Goal: Task Accomplishment & Management: Use online tool/utility

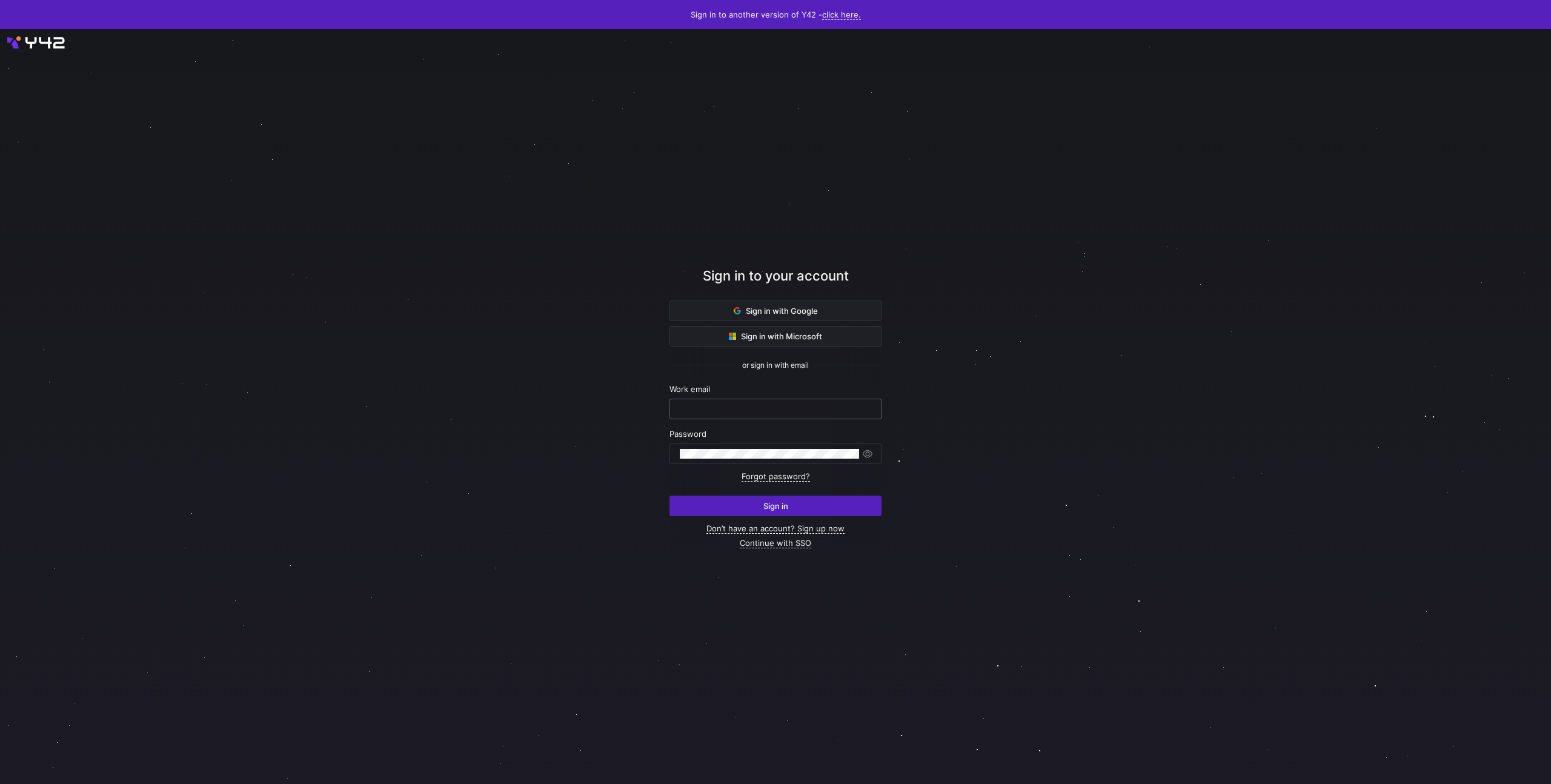
click at [735, 407] on input "text" at bounding box center [776, 409] width 191 height 10
paste input "hello@bidx.io wwDgjctJsLkU7iD"
click at [745, 406] on input "hello@bidx.io wwDgjctJsLkU7iD" at bounding box center [776, 409] width 191 height 10
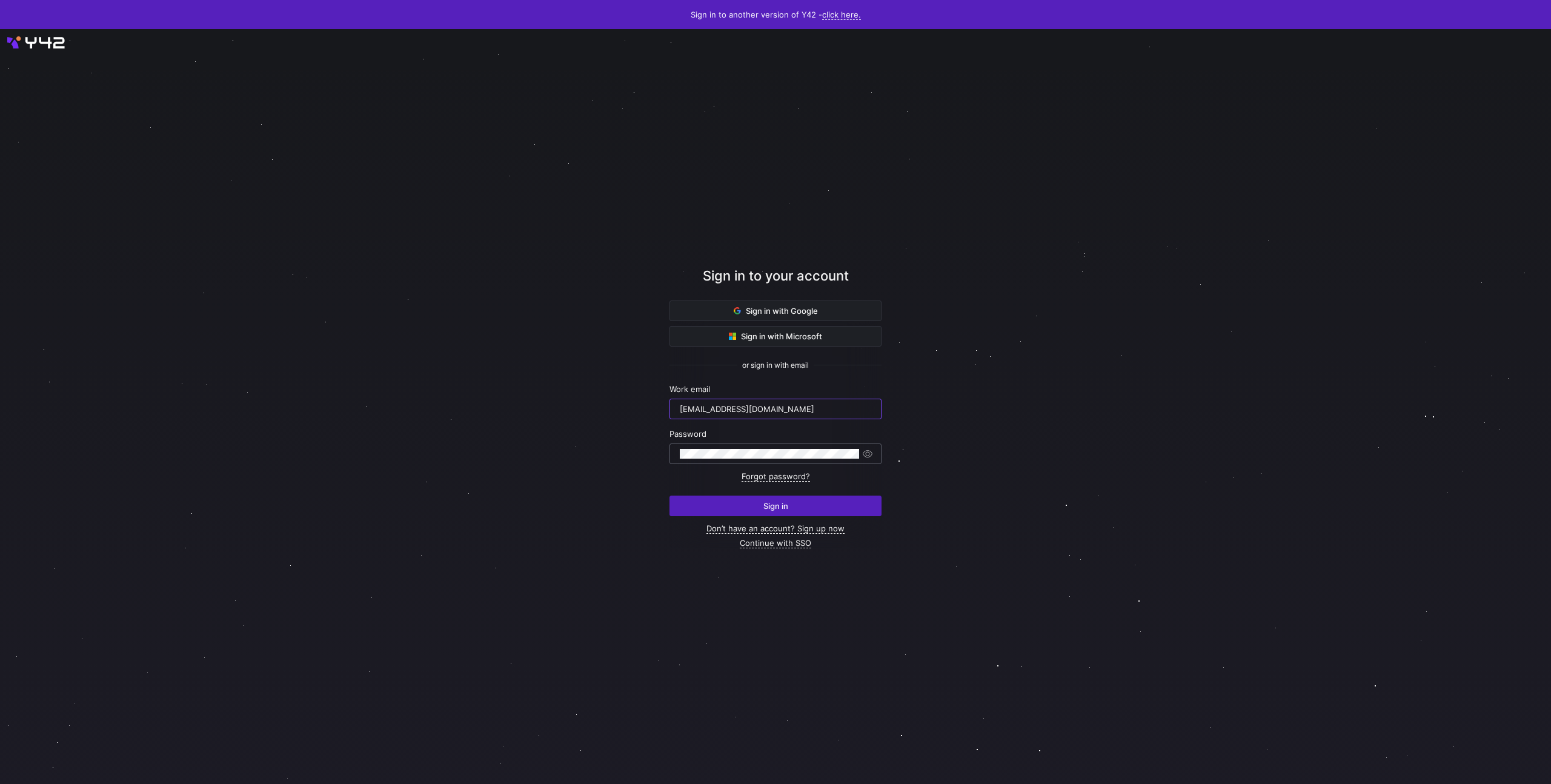
type input "hello@bidx.io"
click at [693, 515] on span "submit" at bounding box center [776, 506] width 211 height 20
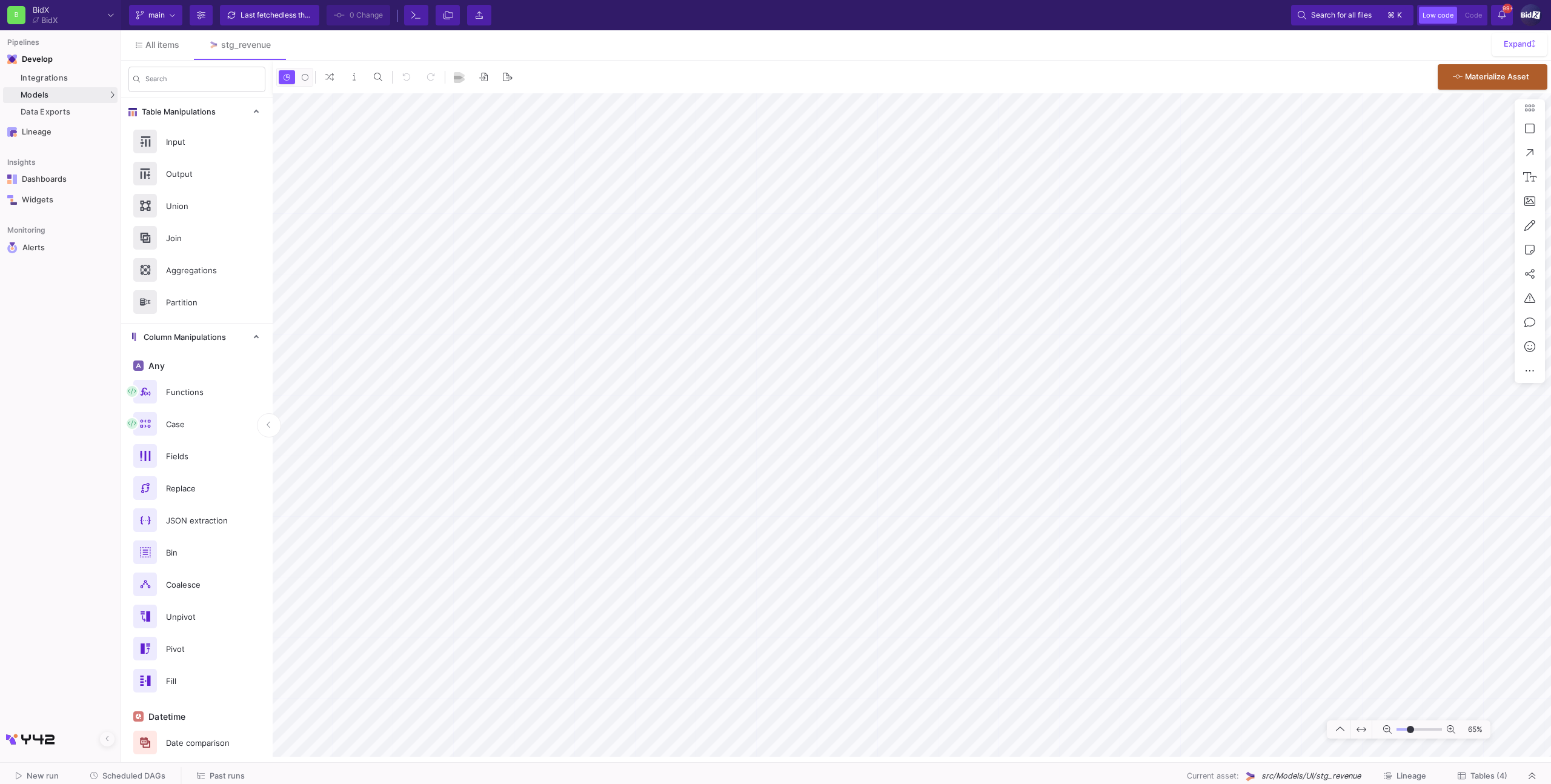
type input "-17"
click at [64, 84] on link "Integrations" at bounding box center [60, 78] width 115 height 16
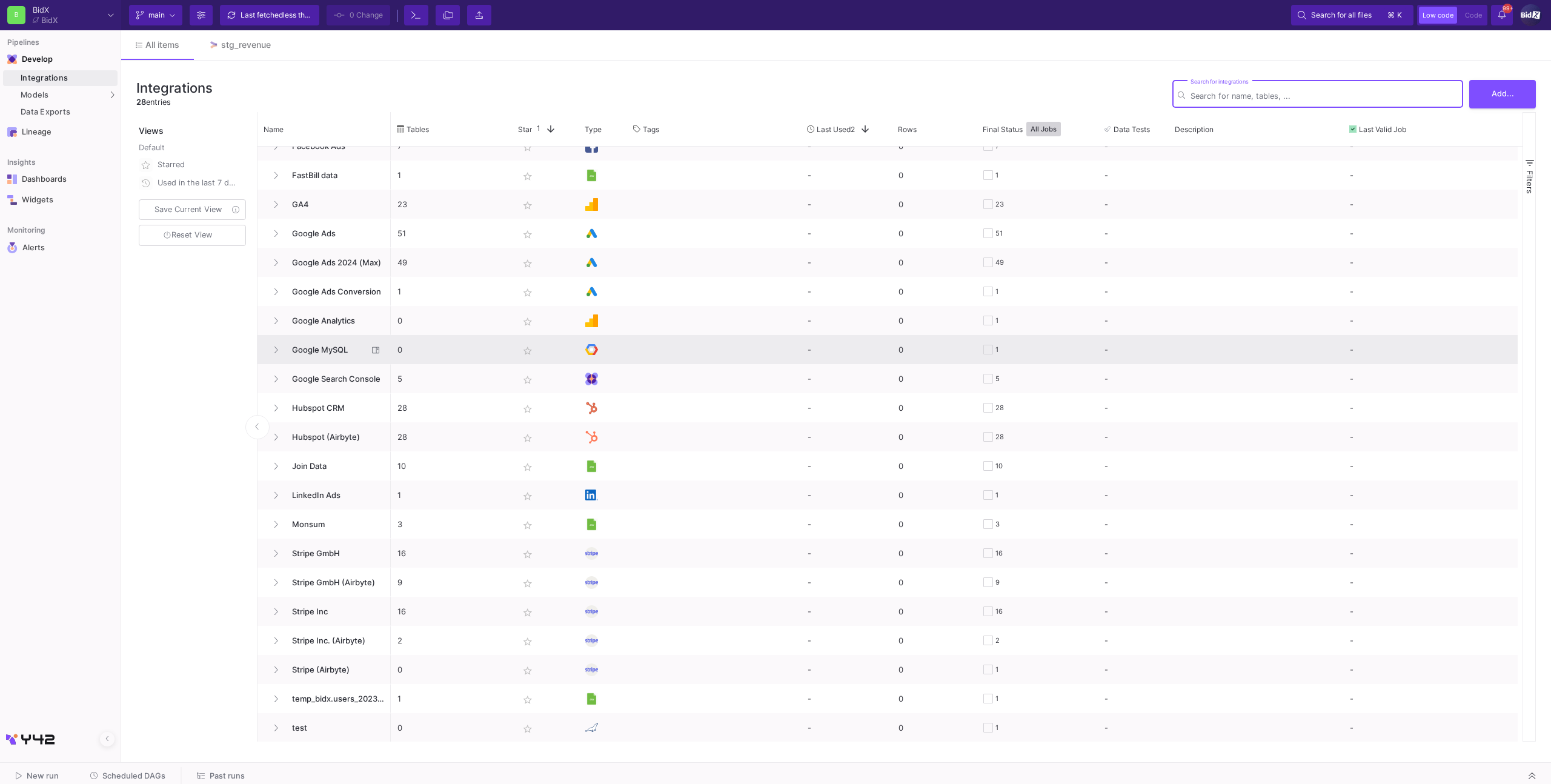
scroll to position [219, 0]
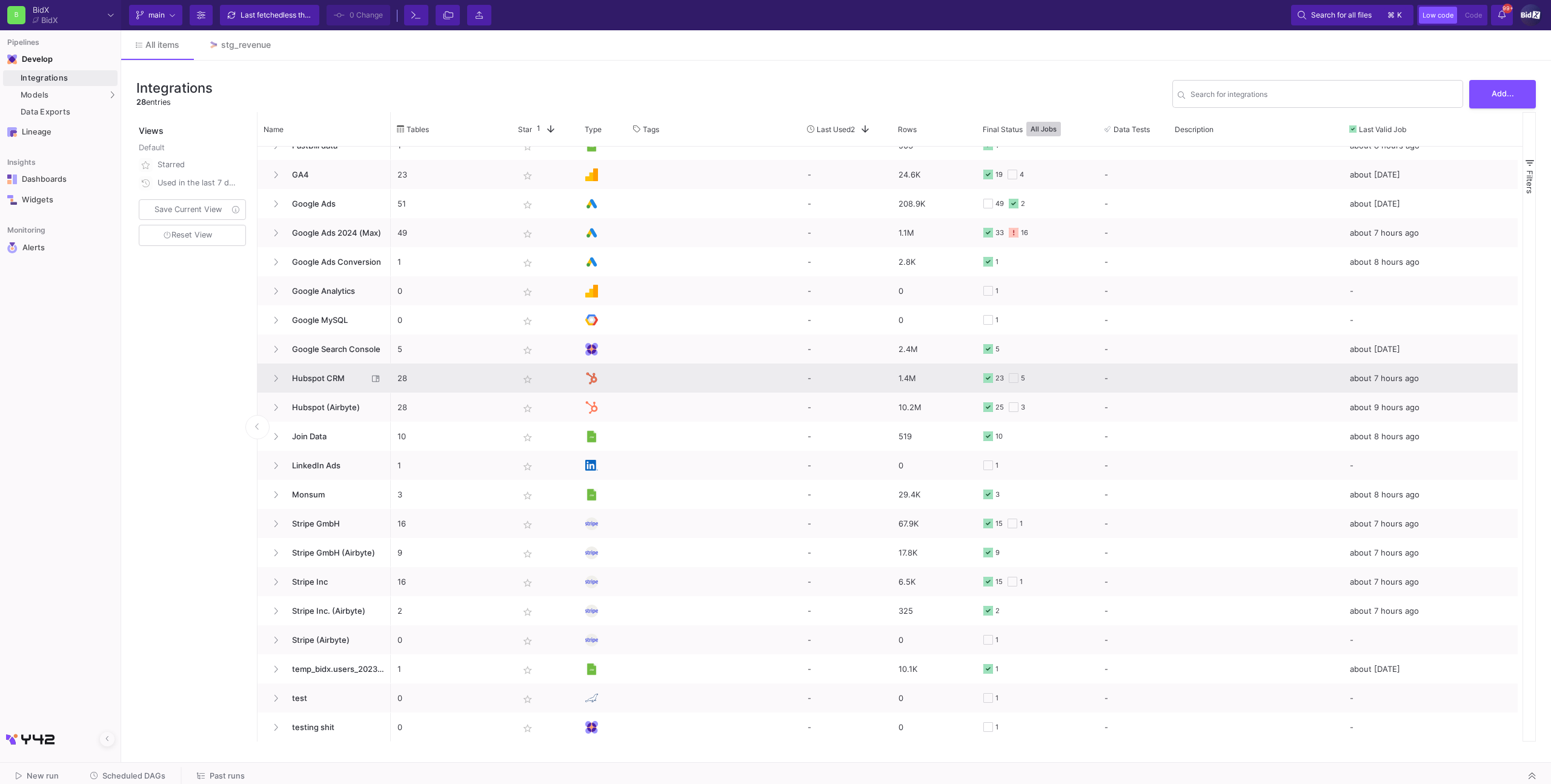
click at [493, 384] on p "28" at bounding box center [451, 378] width 108 height 29
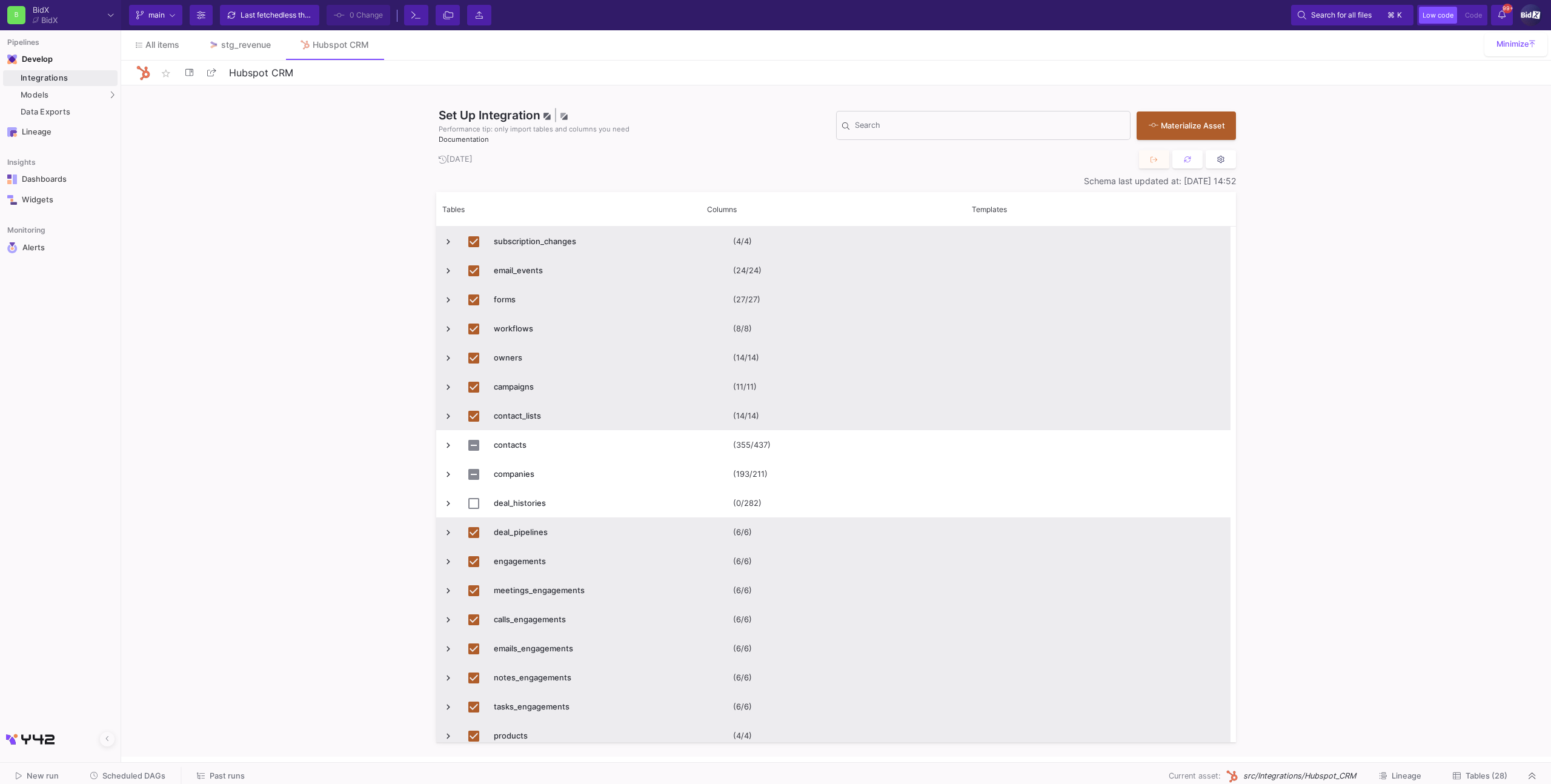
click at [1217, 163] on fa-icon at bounding box center [1221, 159] width 8 height 9
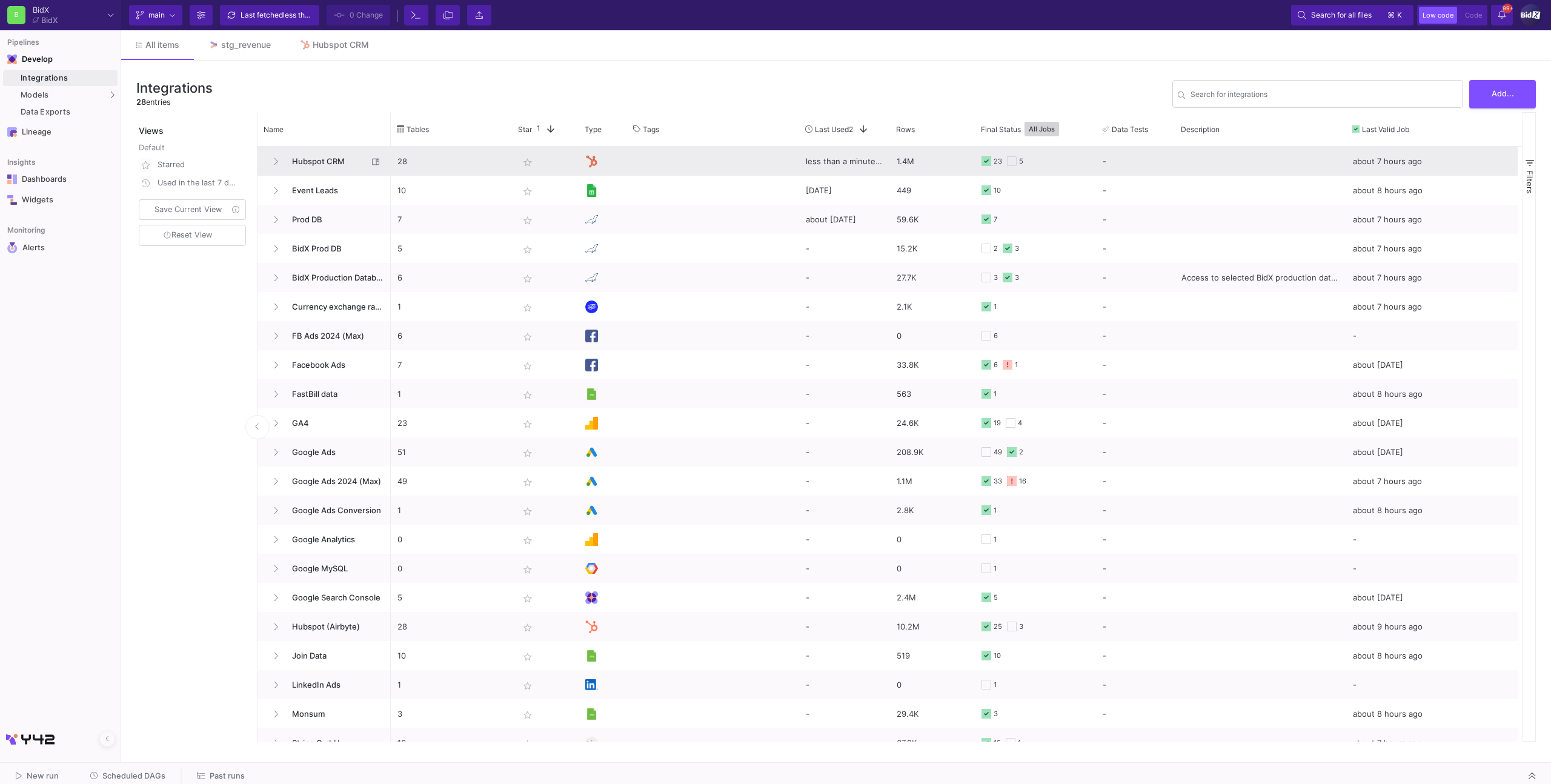
click at [559, 148] on div "star_border" at bounding box center [545, 161] width 66 height 29
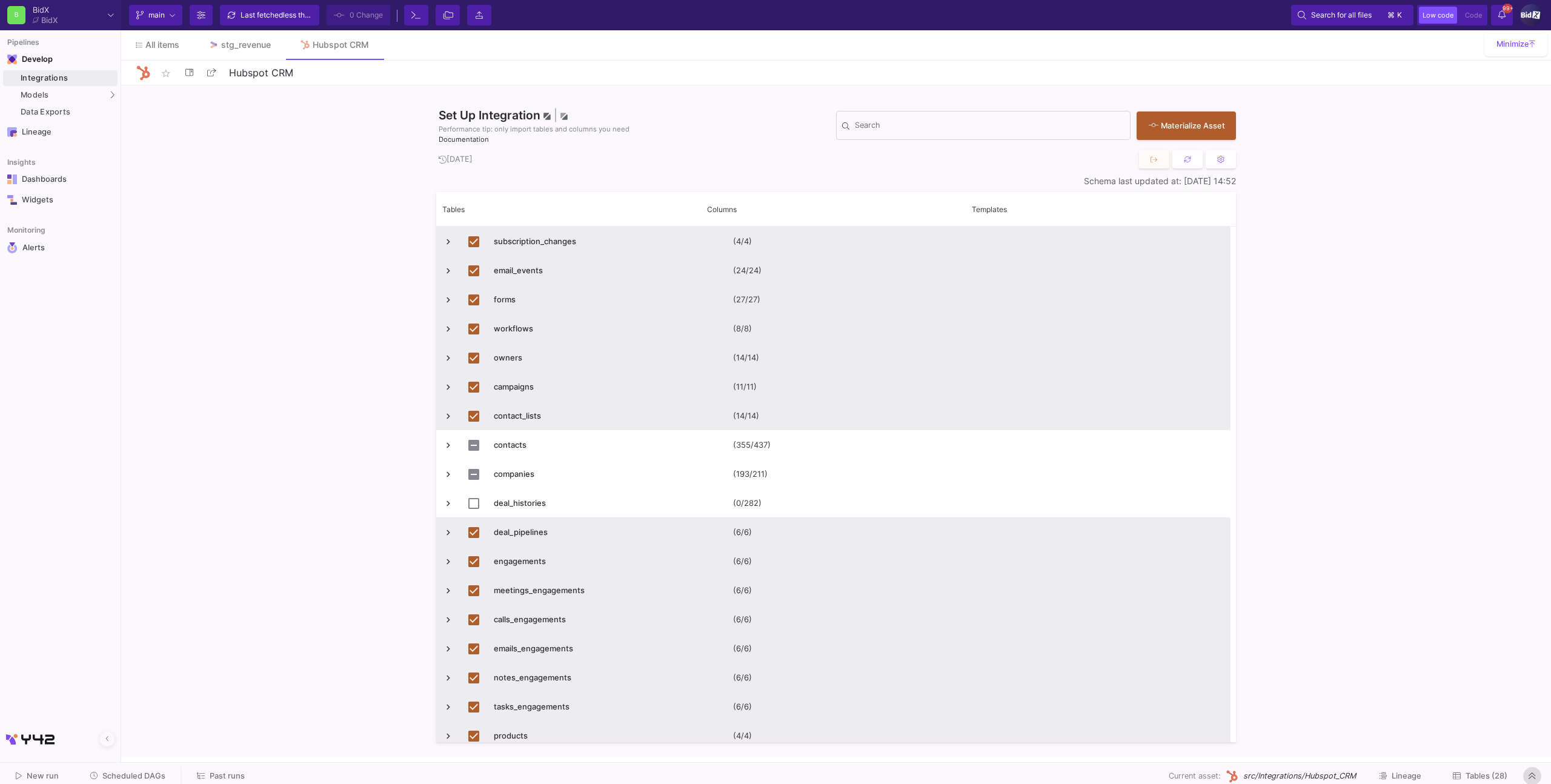
click at [1525, 774] on button at bounding box center [1532, 776] width 18 height 18
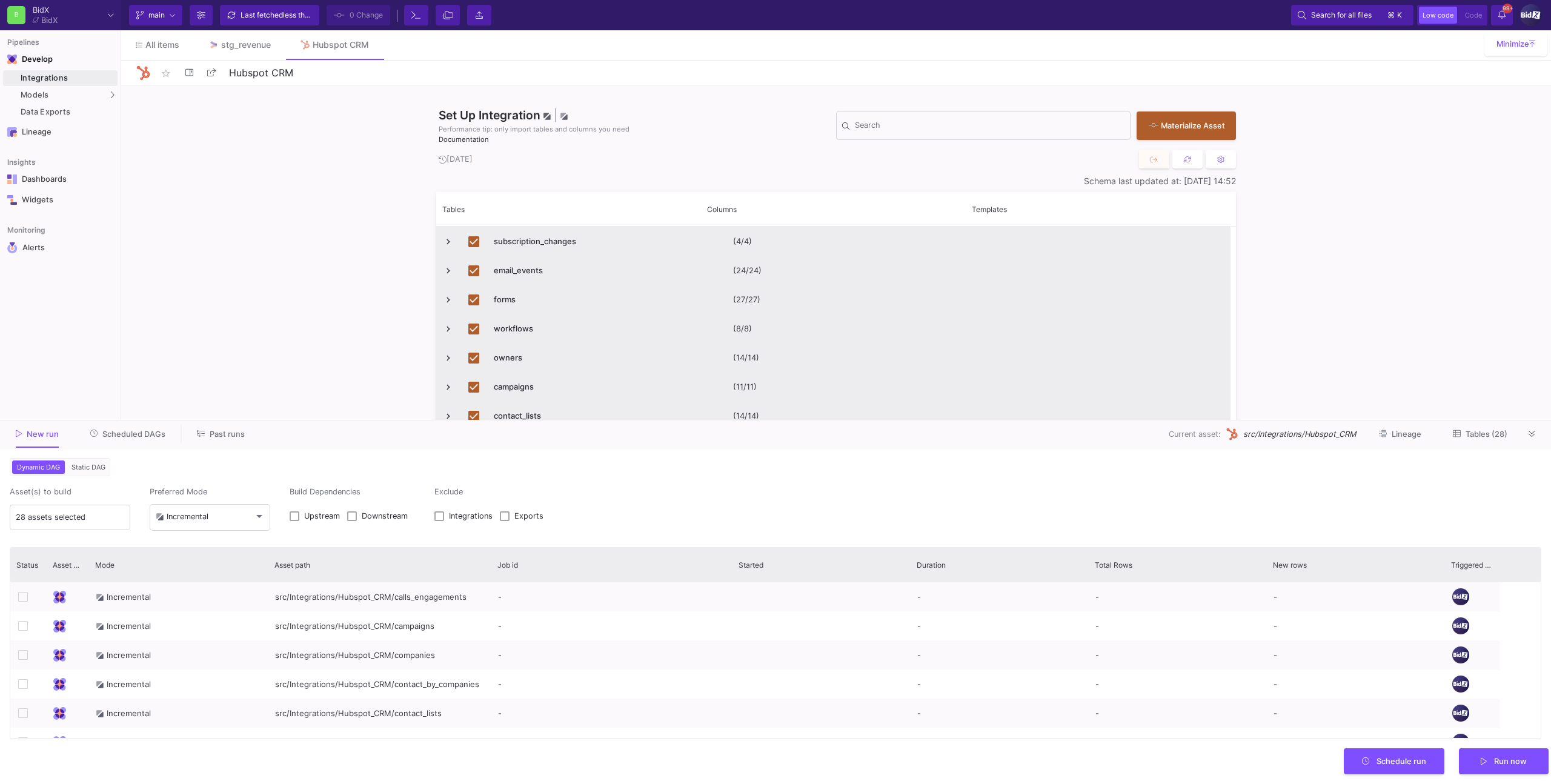
click at [200, 238] on div "Set Up Integration | Performance tip: only import tables and columns you need D…" at bounding box center [837, 420] width 1430 height 671
click at [75, 99] on div "Models" at bounding box center [60, 95] width 115 height 16
click at [164, 97] on div "UI-Models" at bounding box center [151, 98] width 39 height 10
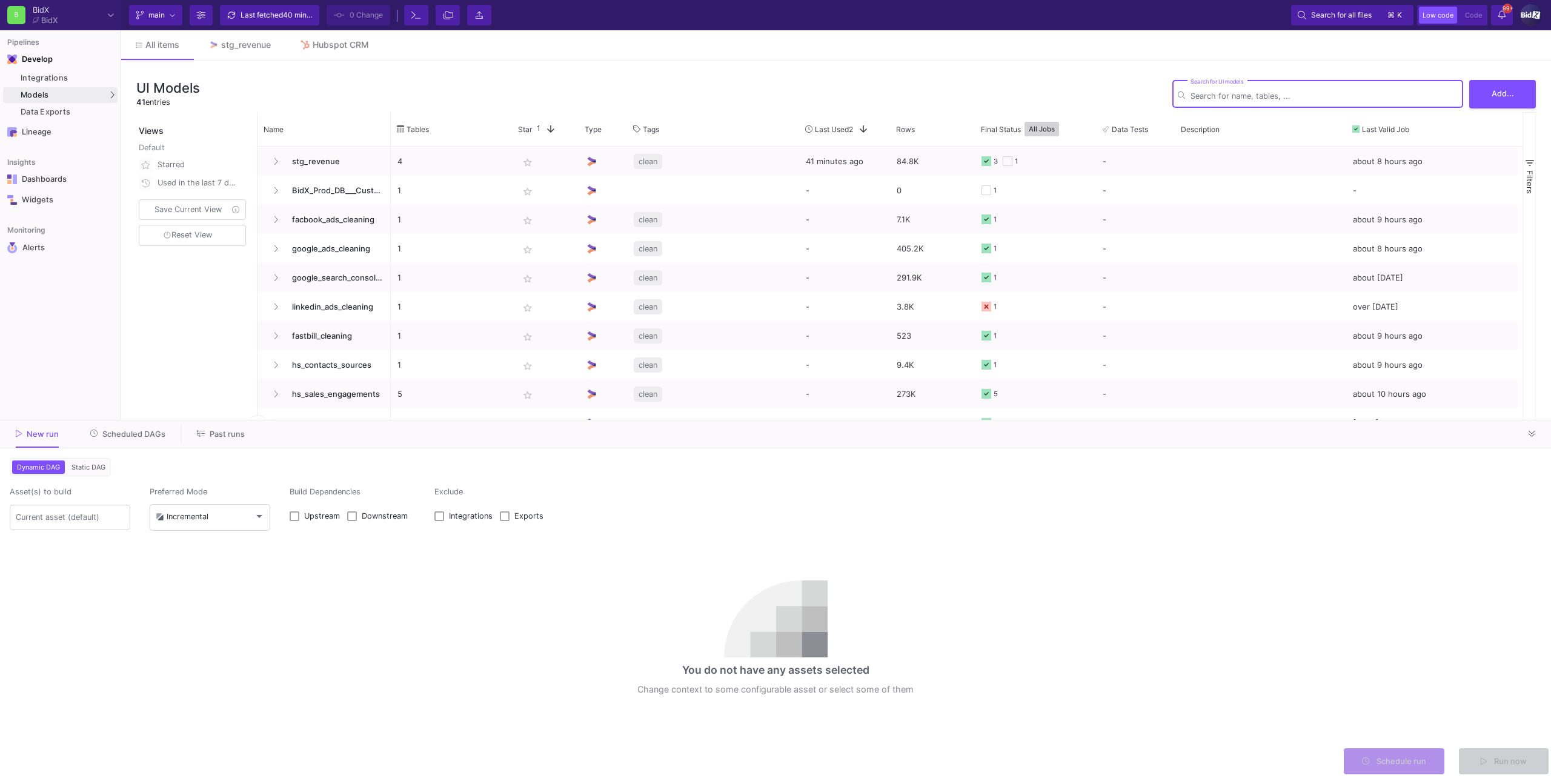
click at [122, 423] on div "New run Scheduled DAGs Past runs" at bounding box center [775, 434] width 1551 height 28
click at [131, 442] on button "Scheduled DAGs" at bounding box center [128, 434] width 105 height 19
